Goal: Task Accomplishment & Management: Manage account settings

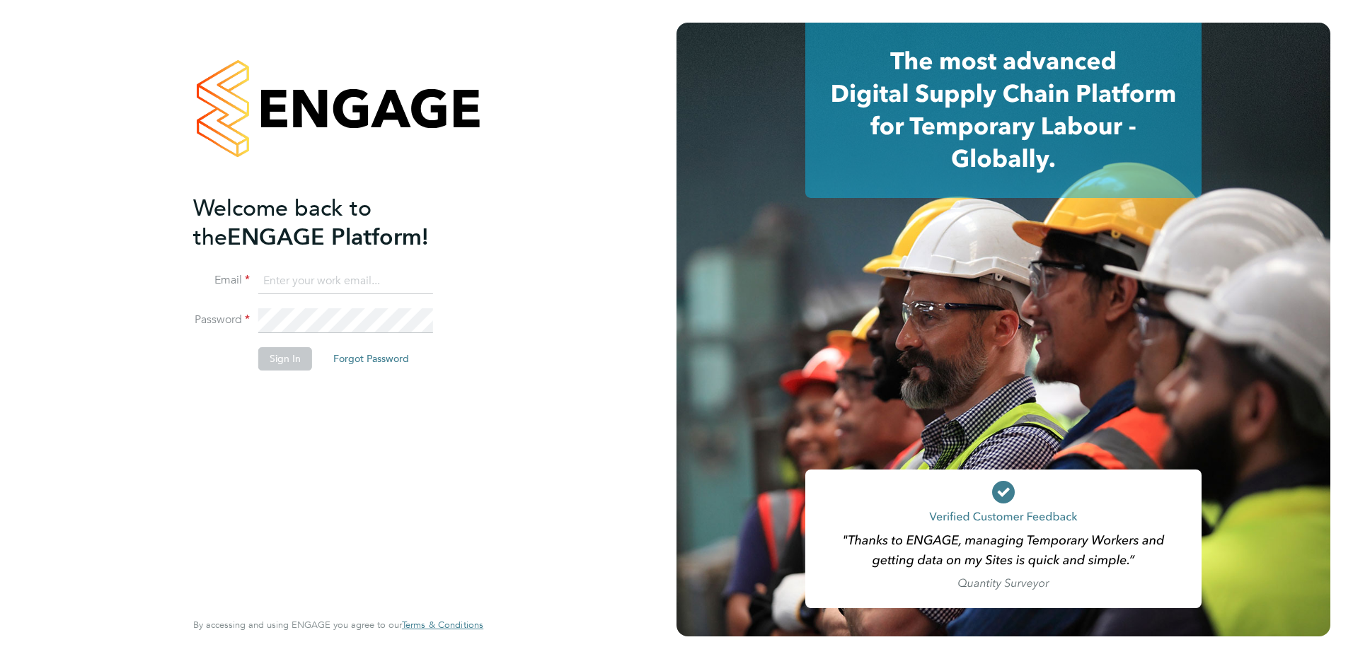
type input "[EMAIL_ADDRESS][DOMAIN_NAME]"
click at [280, 366] on button "Sign In" at bounding box center [285, 358] width 54 height 23
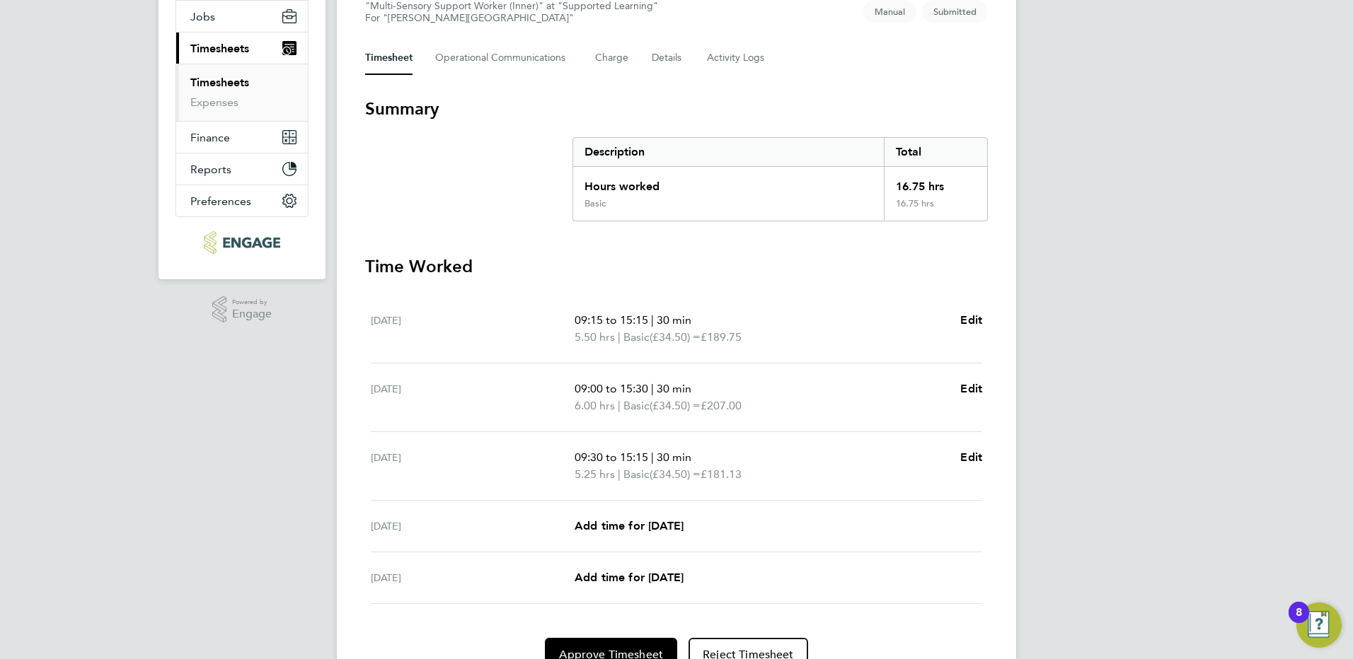
scroll to position [237, 0]
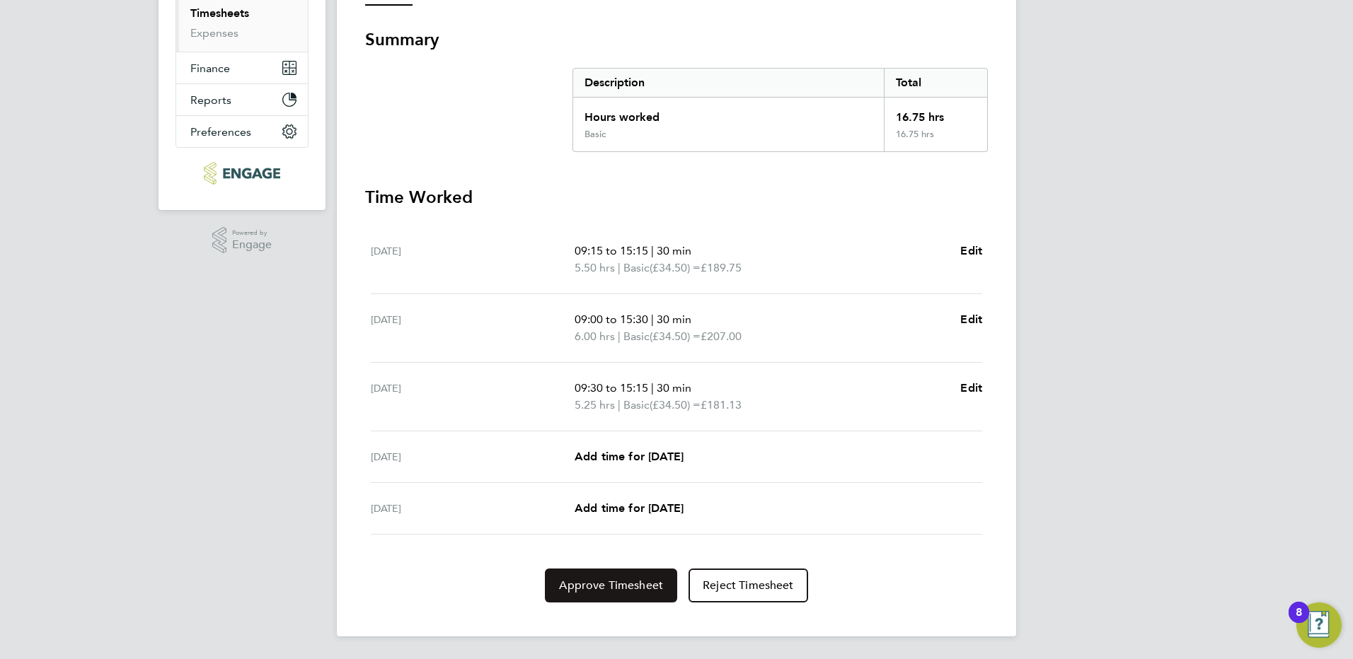
click at [625, 584] on span "Approve Timesheet" at bounding box center [611, 586] width 104 height 14
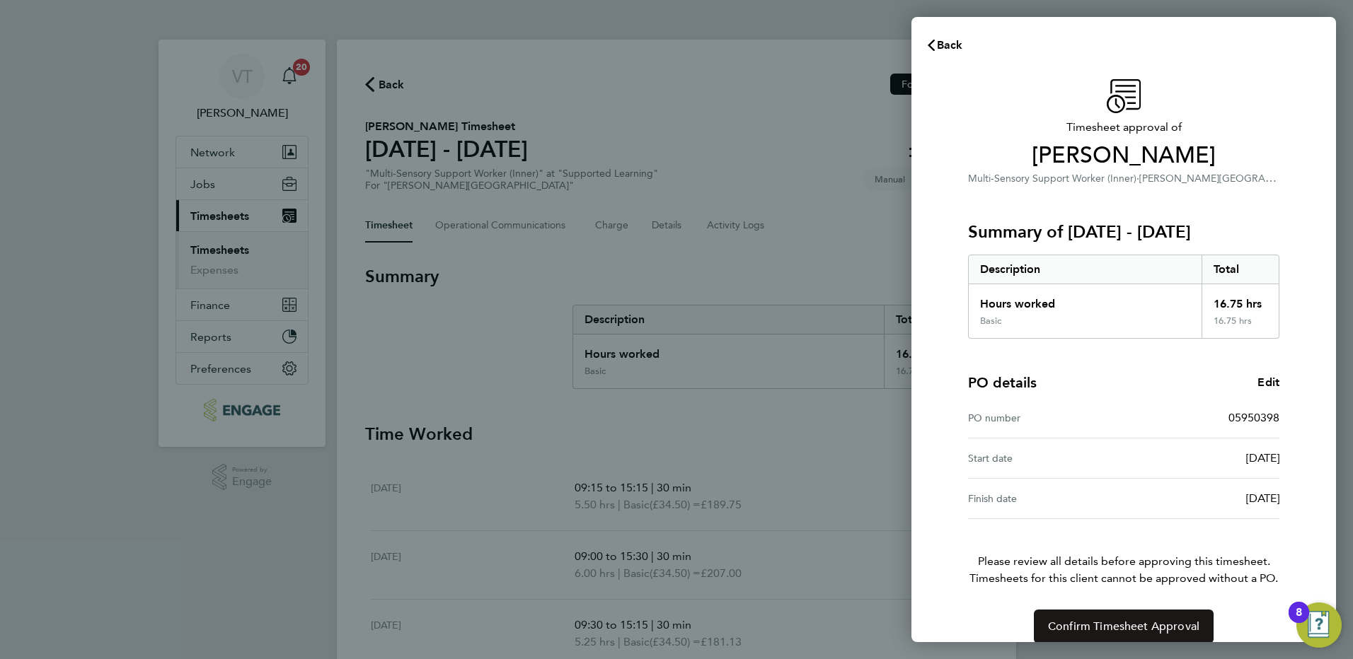
click at [1050, 620] on span "Confirm Timesheet Approval" at bounding box center [1123, 627] width 151 height 14
